Goal: Use online tool/utility: Use online tool/utility

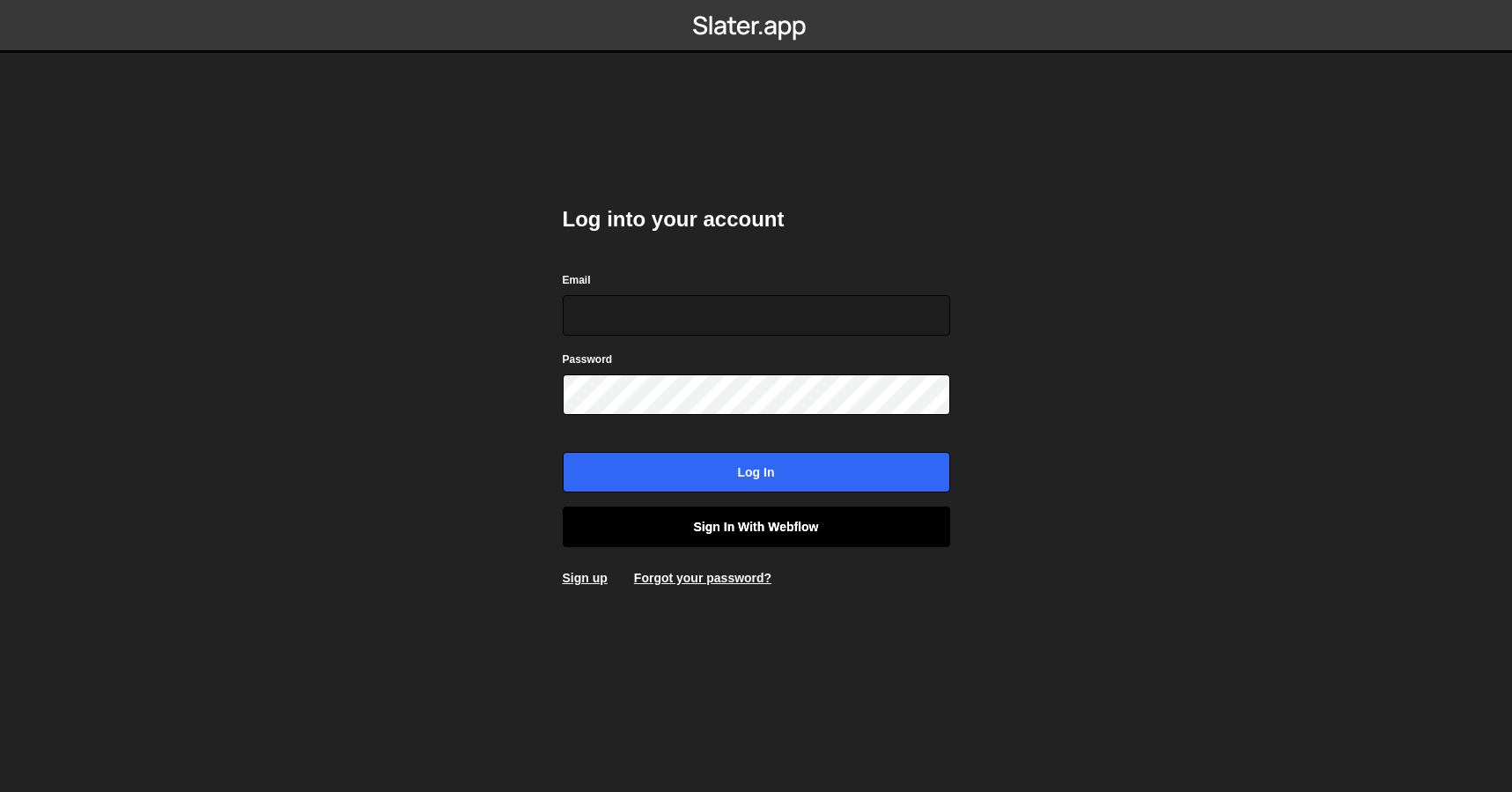
click at [735, 519] on link "Sign in with Webflow" at bounding box center [756, 526] width 387 height 41
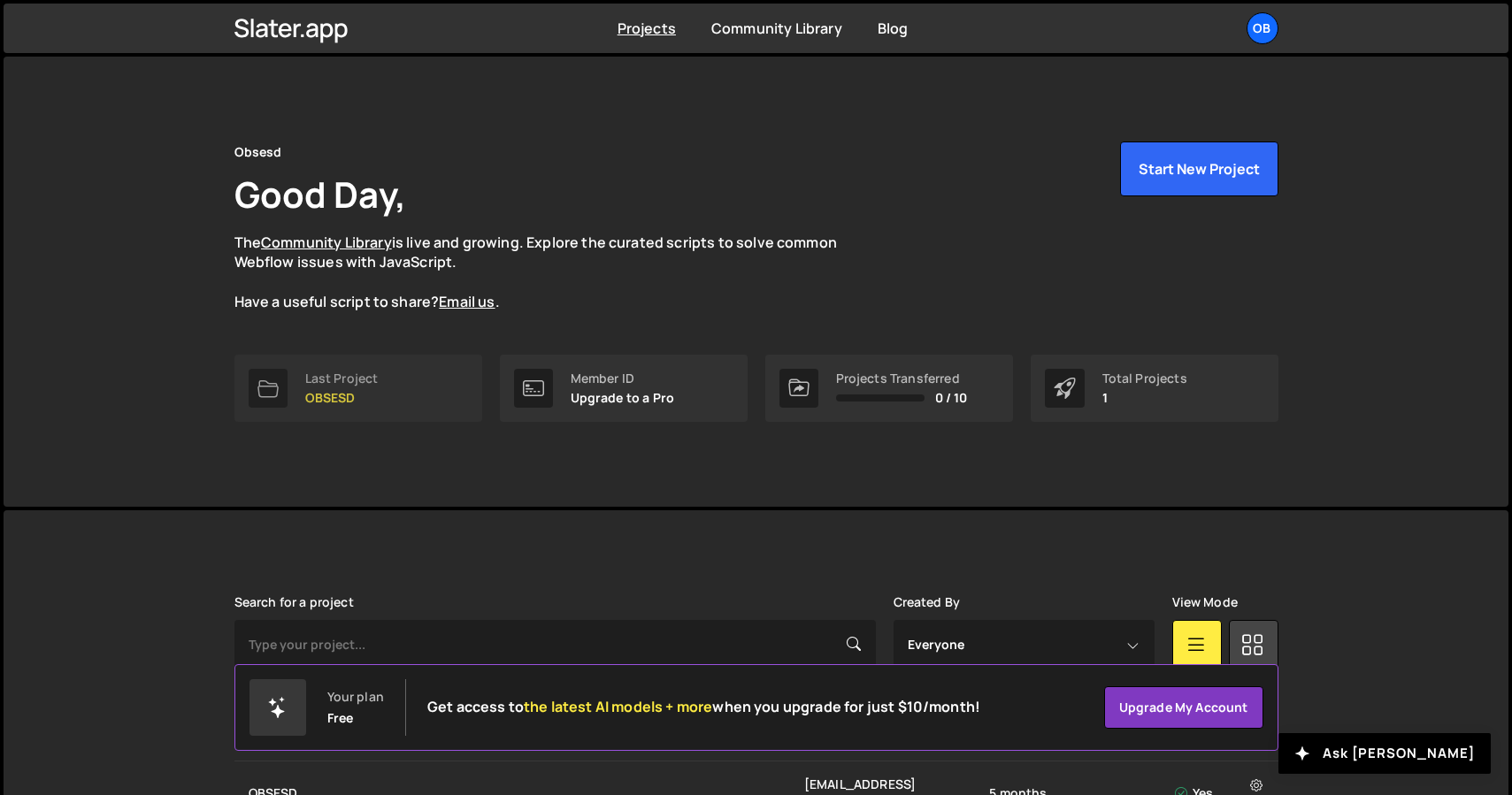
click at [413, 404] on link "Last Project OBSESD" at bounding box center [358, 388] width 247 height 67
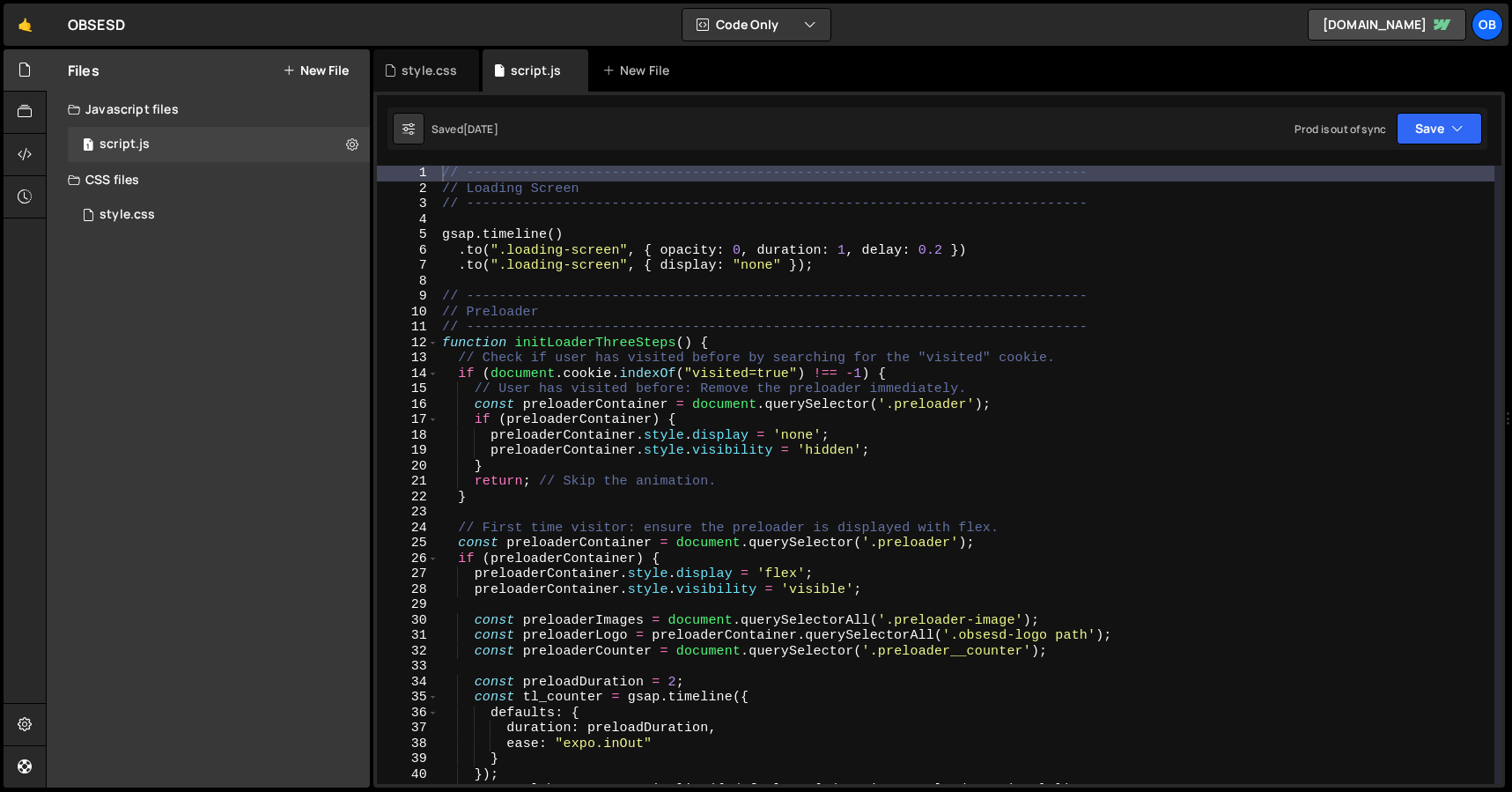
scroll to position [74115, 0]
click at [189, 242] on div "Files New File Javascript files 1 script.js 0 CSS files style.css 0 Copy share …" at bounding box center [208, 419] width 323 height 738
click at [189, 212] on div "style.css 0" at bounding box center [218, 214] width 302 height 35
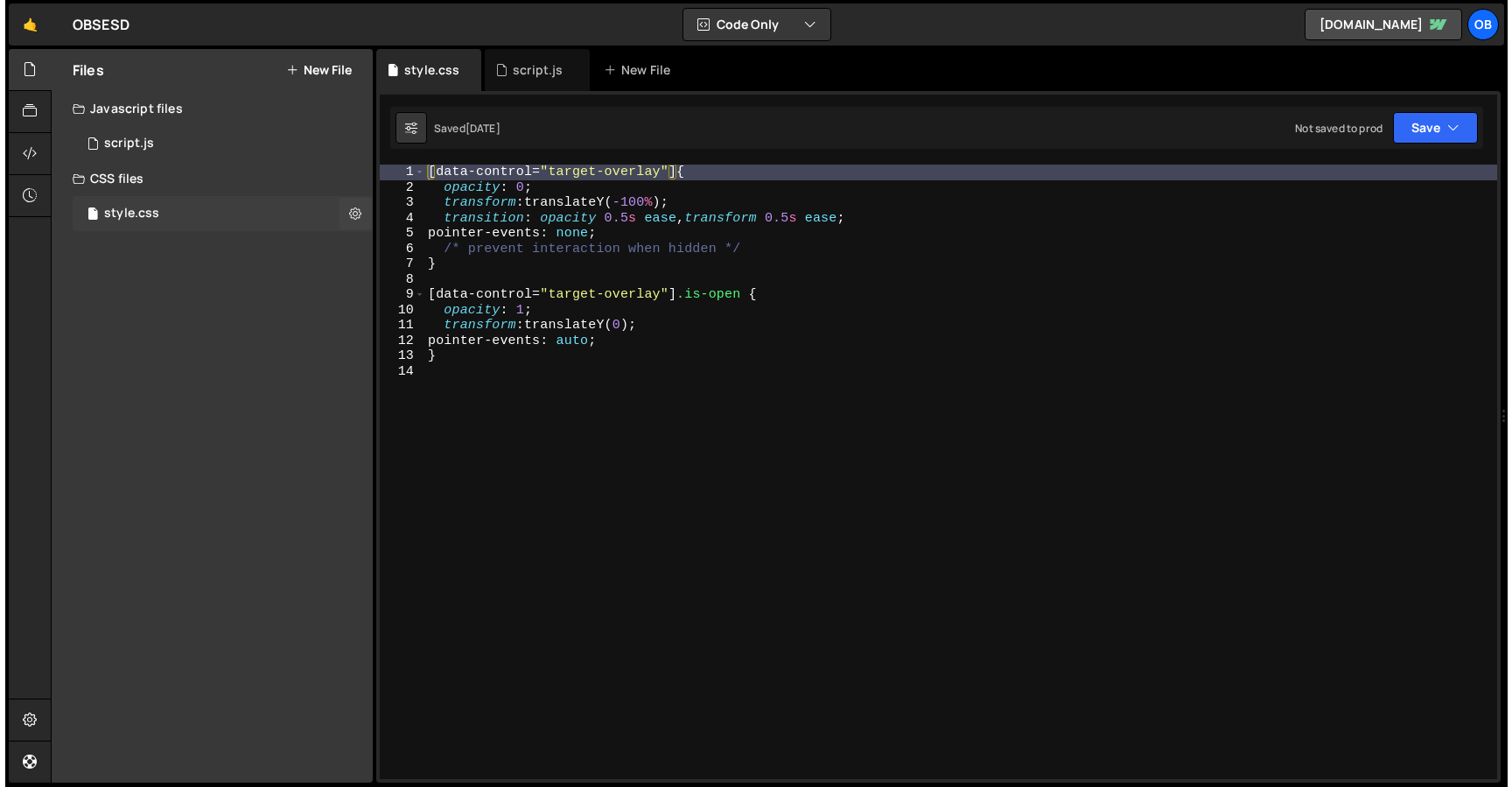
scroll to position [0, 0]
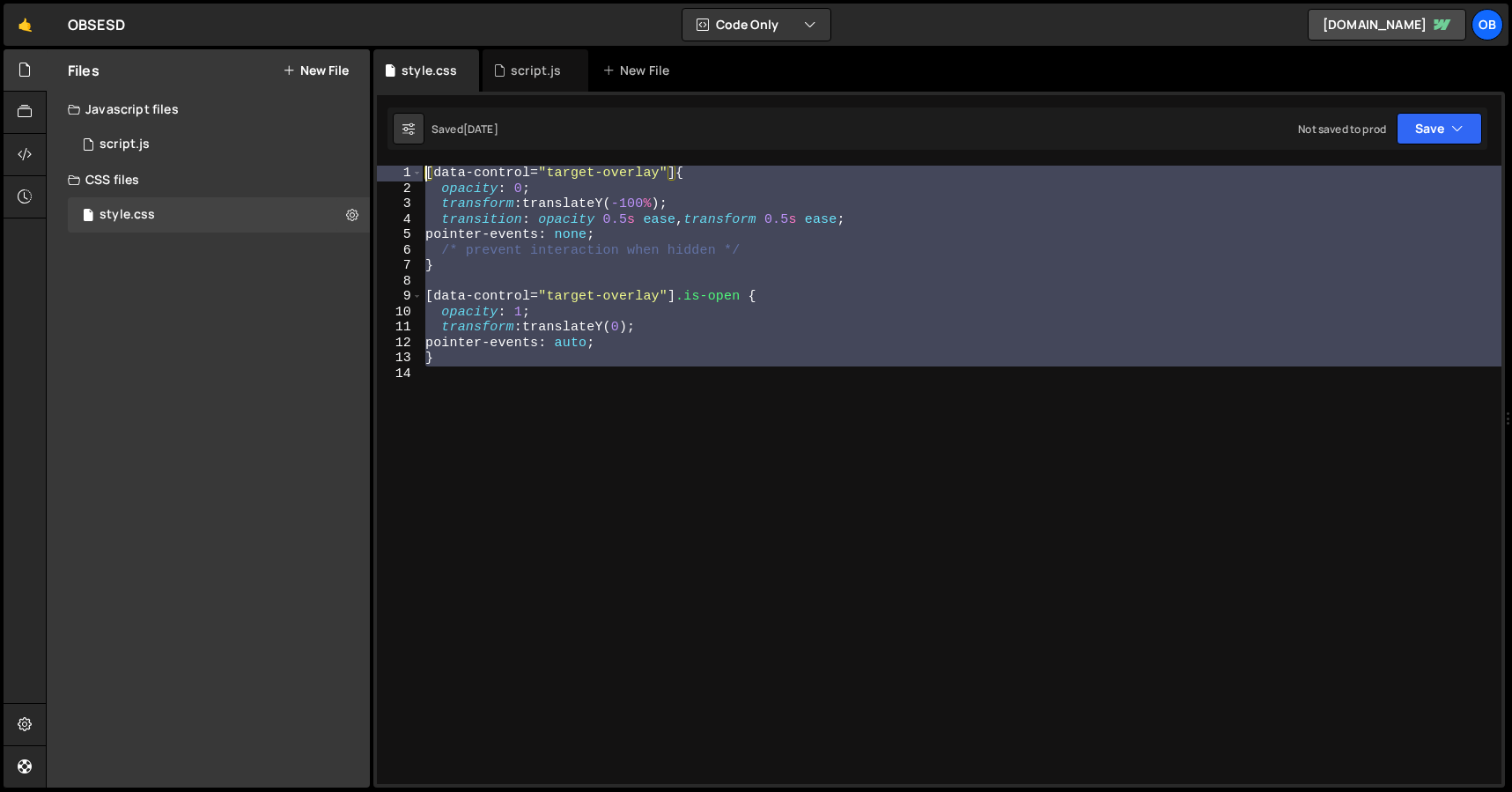
drag, startPoint x: 522, startPoint y: 407, endPoint x: 307, endPoint y: 52, distance: 415.0
click at [307, 52] on div "Files New File Javascript files 1 script.js 0 CSS files style.css 0 Copy share …" at bounding box center [779, 419] width 1466 height 739
type textarea "[data-control="target-overlay"] { opacity: 0;"
